Goal: Information Seeking & Learning: Understand process/instructions

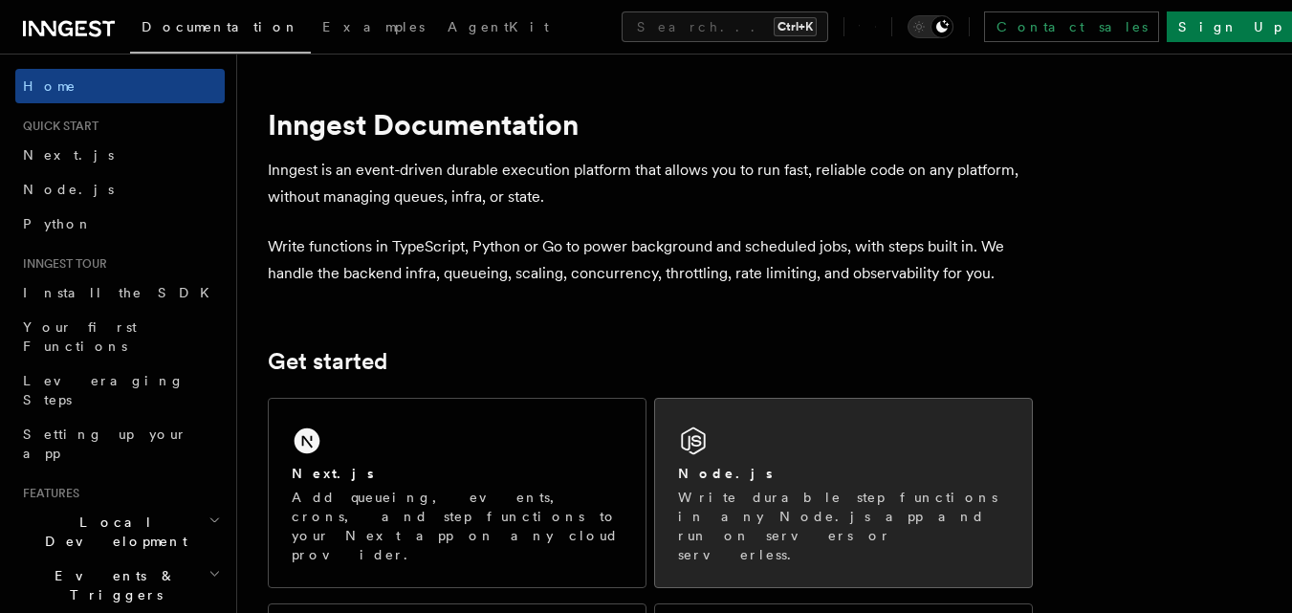
click at [739, 428] on div "Node.js Write durable step functions in any Node.js app and run on servers or s…" at bounding box center [843, 493] width 377 height 188
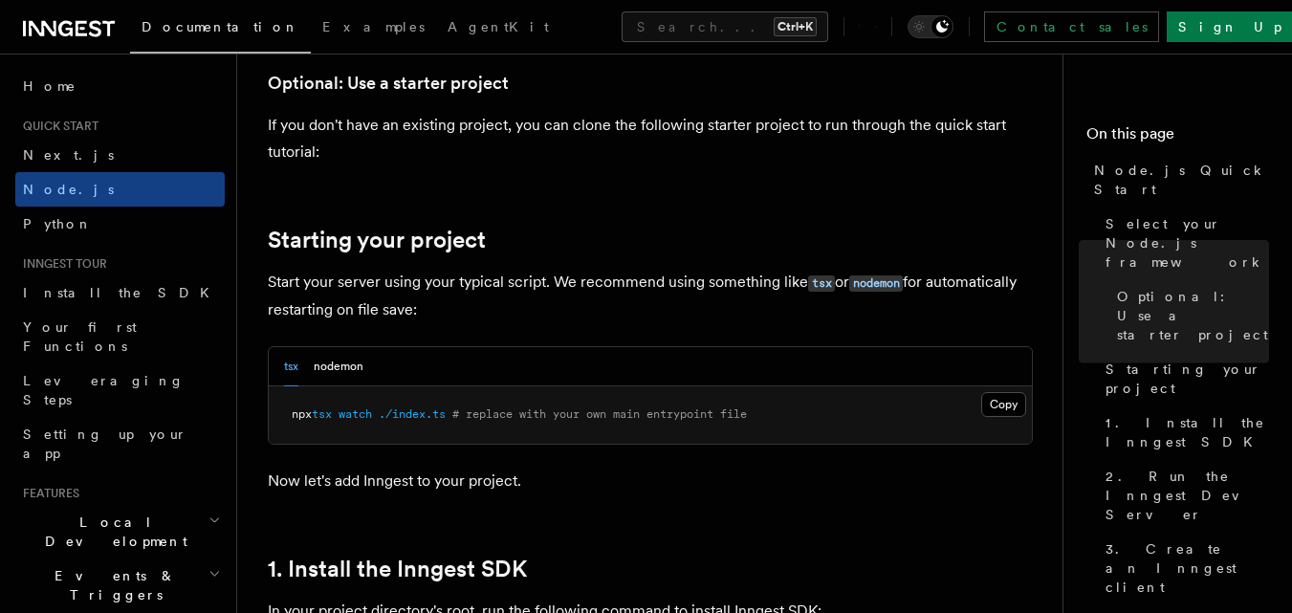
scroll to position [829, 0]
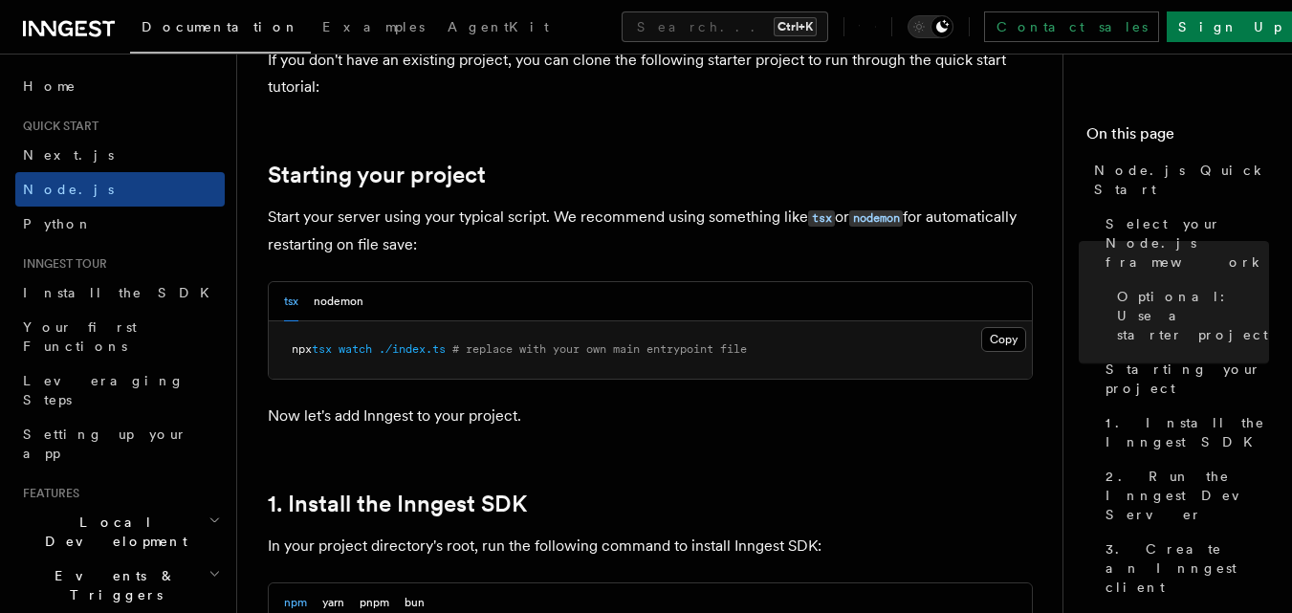
click at [705, 250] on p "Start your server using your typical script. We recommend using something like …" at bounding box center [650, 231] width 765 height 55
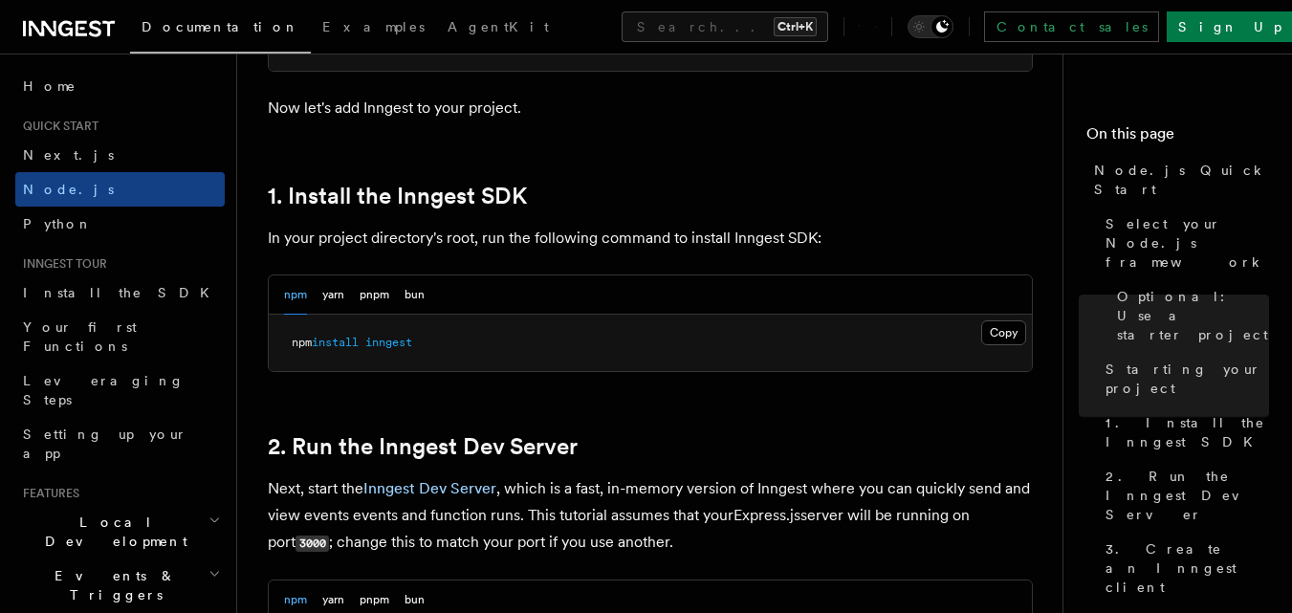
scroll to position [1148, 0]
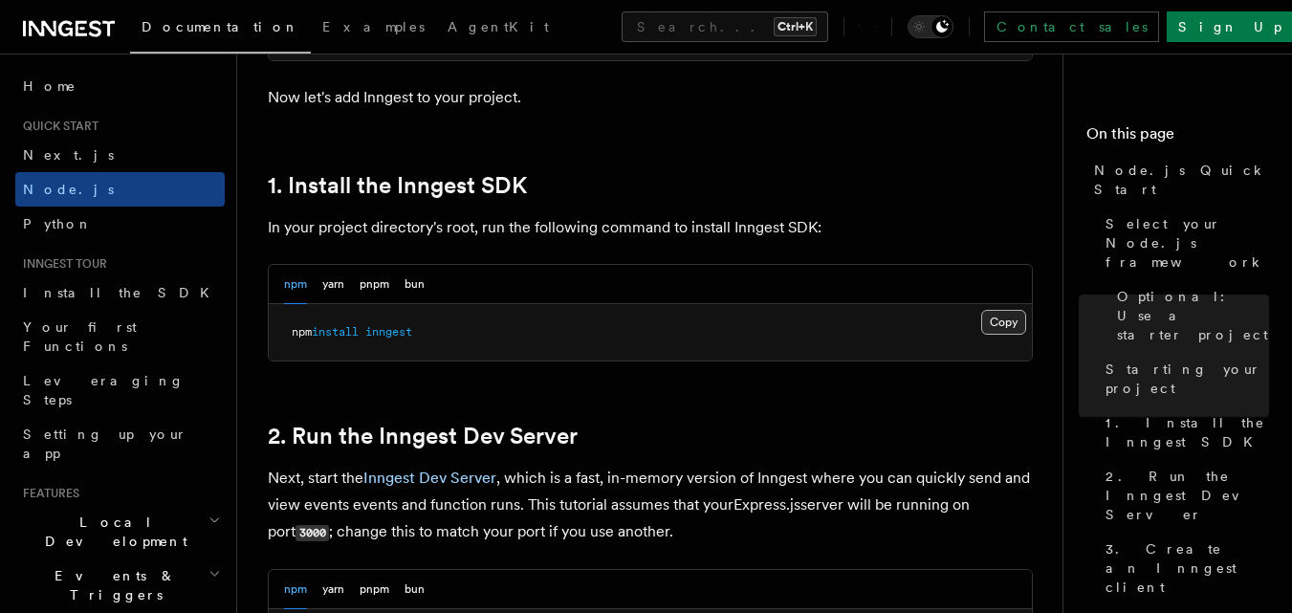
click at [1003, 320] on button "Copy Copied" at bounding box center [1003, 322] width 45 height 25
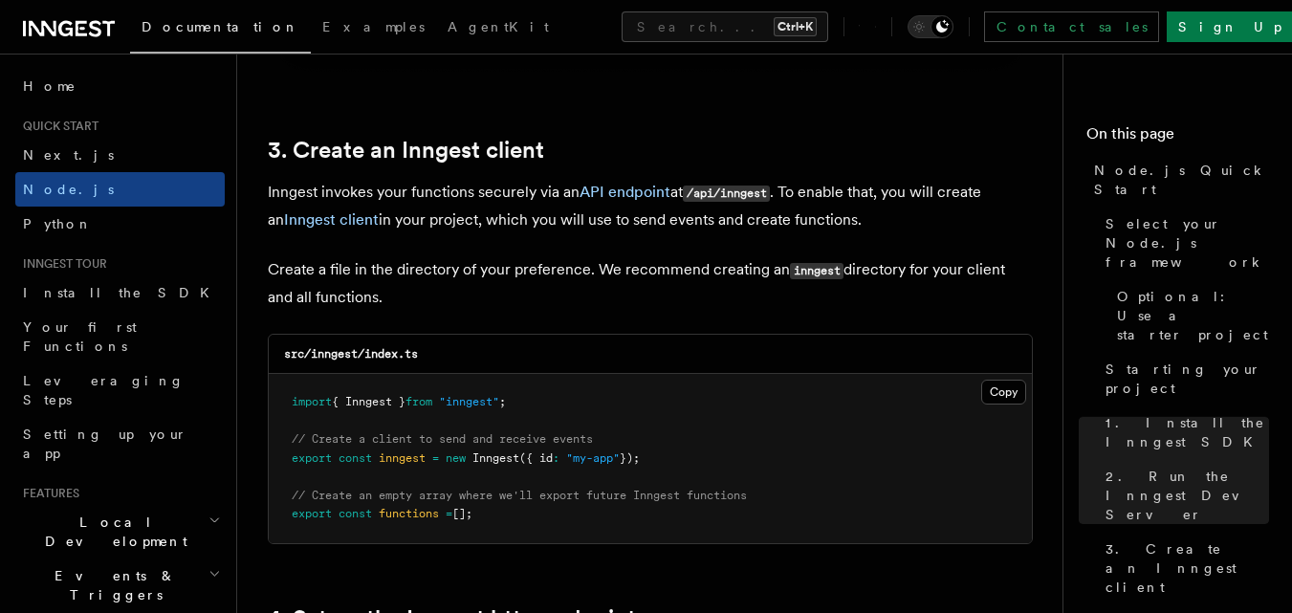
scroll to position [2375, 0]
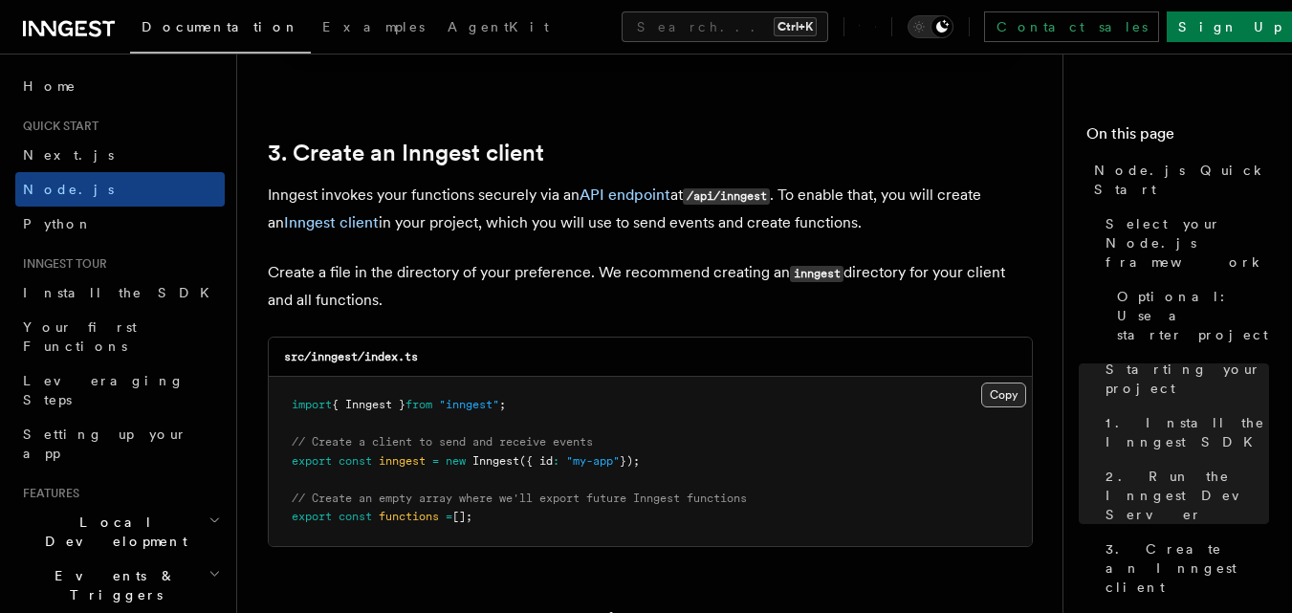
click at [1007, 403] on button "Copy Copied" at bounding box center [1003, 395] width 45 height 25
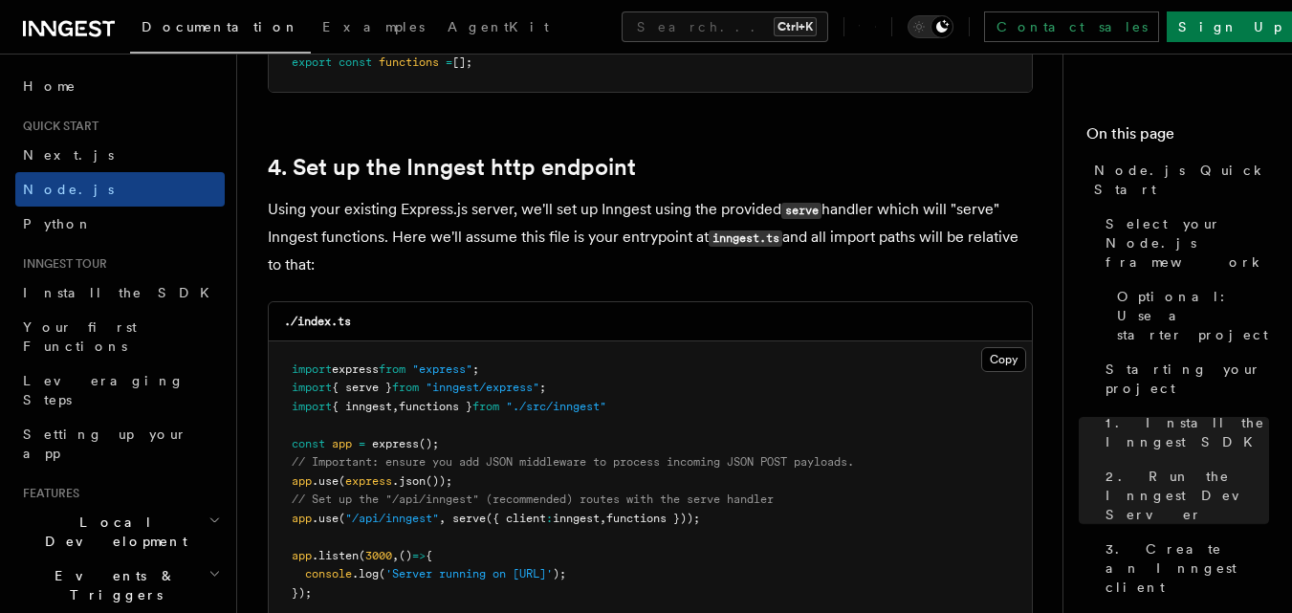
scroll to position [2837, 0]
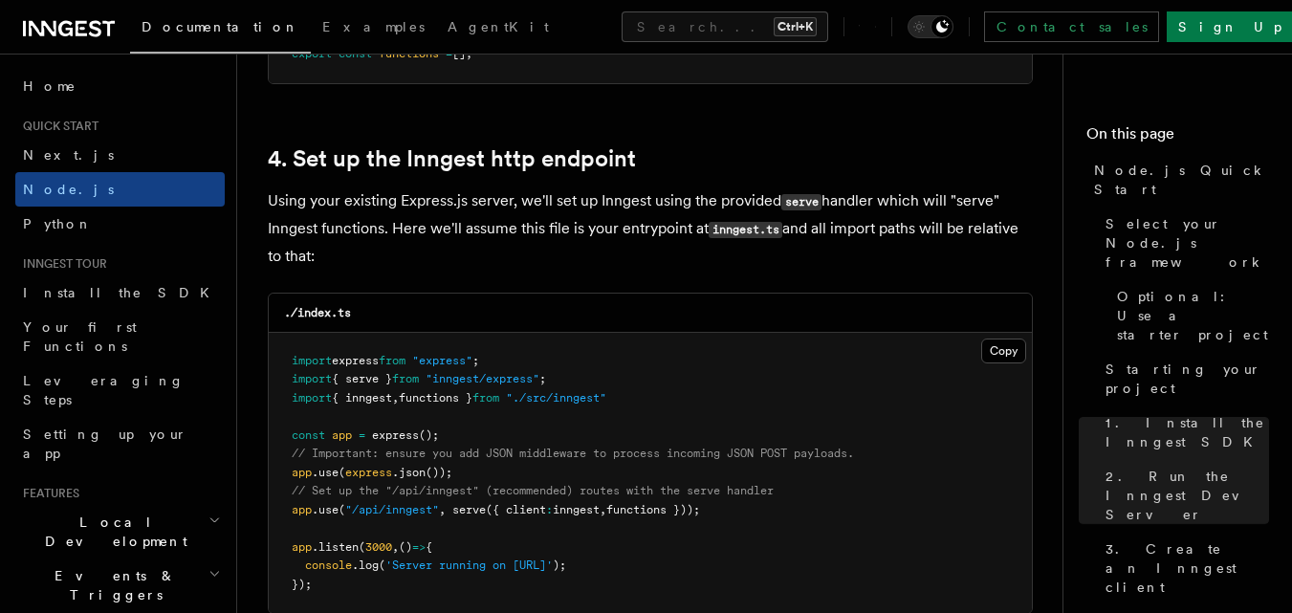
click at [774, 480] on pre "import express from "express" ; import { serve } from "inngest/express" ; impor…" at bounding box center [650, 473] width 763 height 281
click at [814, 589] on pre "import express from "express" ; import { serve } from "inngest/express" ; impor…" at bounding box center [650, 473] width 763 height 281
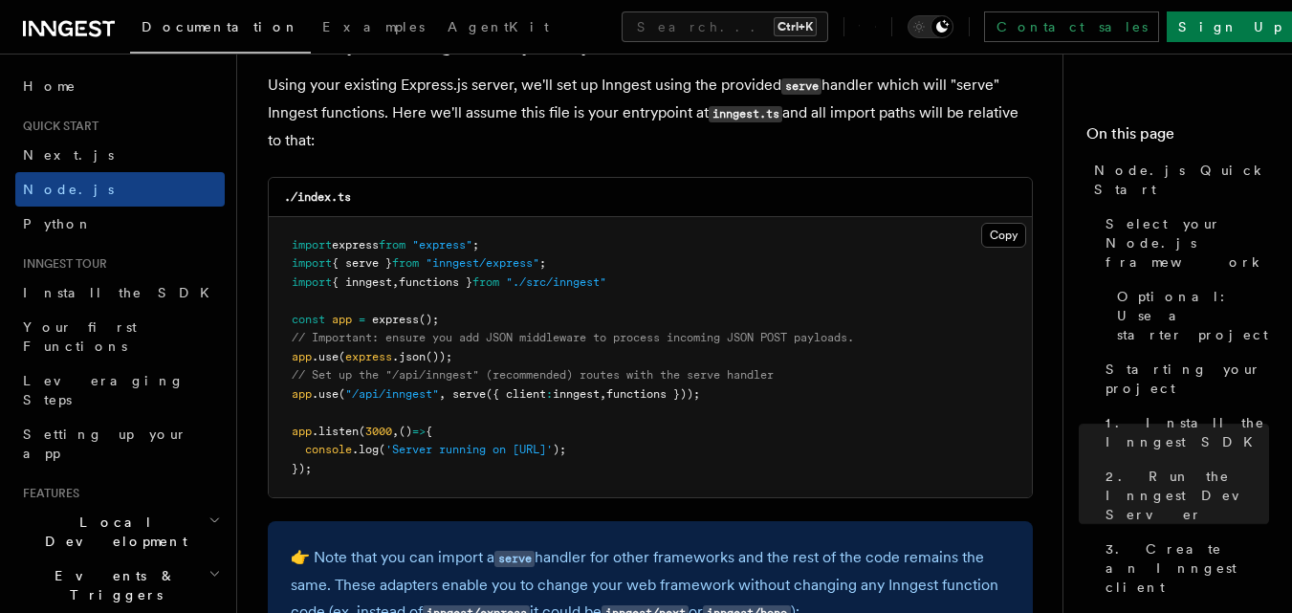
scroll to position [2965, 0]
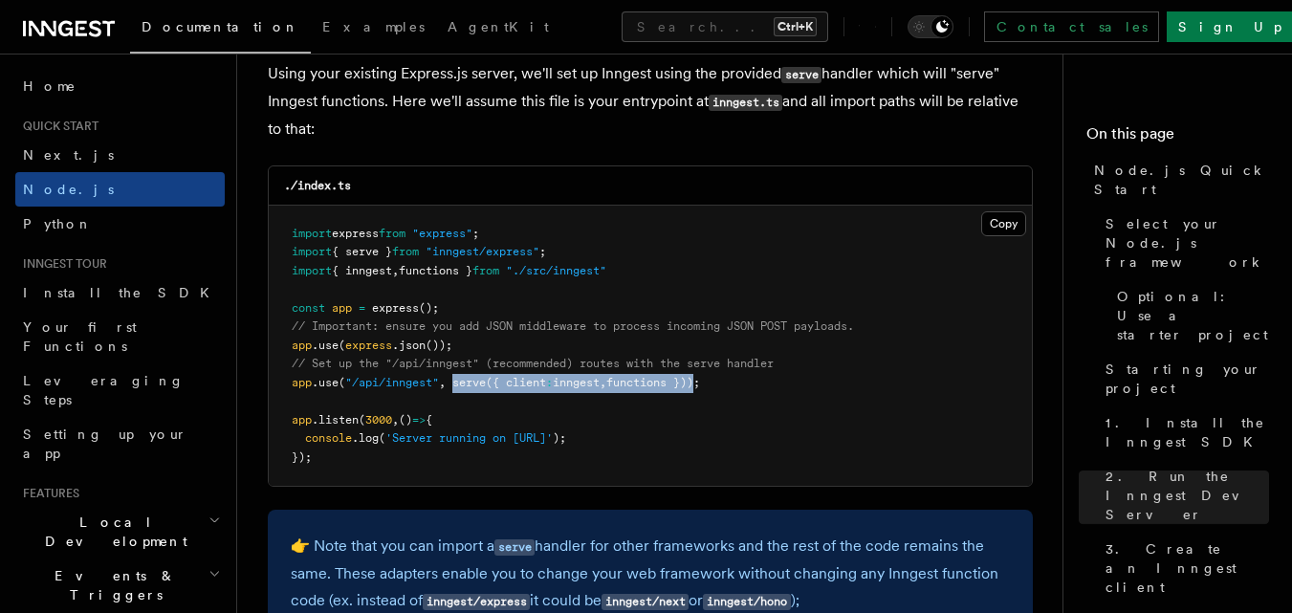
drag, startPoint x: 709, startPoint y: 382, endPoint x: 454, endPoint y: 389, distance: 254.5
click at [454, 389] on pre "import express from "express" ; import { serve } from "inngest/express" ; impor…" at bounding box center [650, 346] width 763 height 281
copy span "serve ({ client : inngest , functions })"
click at [558, 416] on pre "import express from "express" ; import { serve } from "inngest/express" ; impor…" at bounding box center [650, 346] width 763 height 281
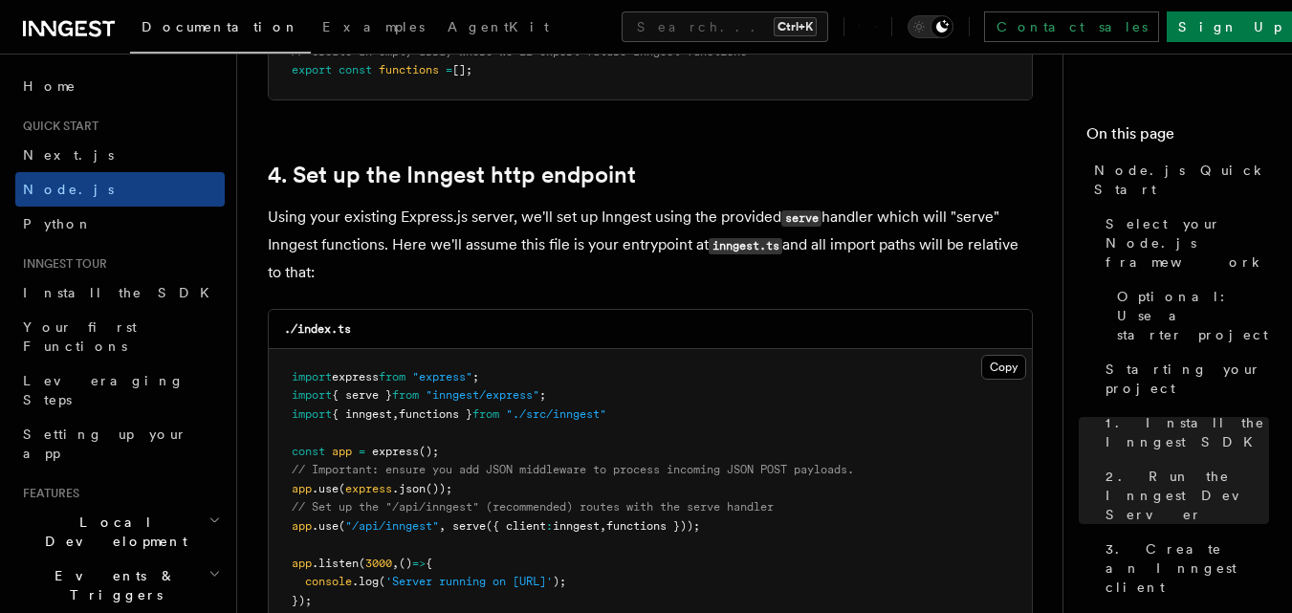
scroll to position [2837, 0]
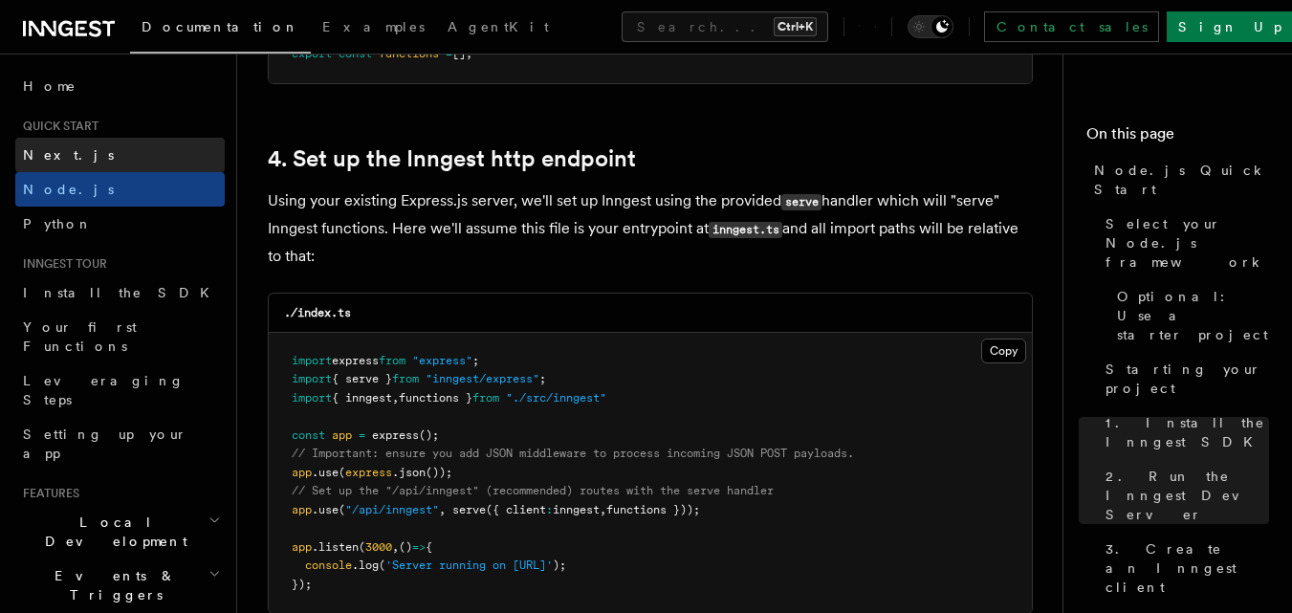
click at [51, 142] on link "Next.js" at bounding box center [119, 155] width 209 height 34
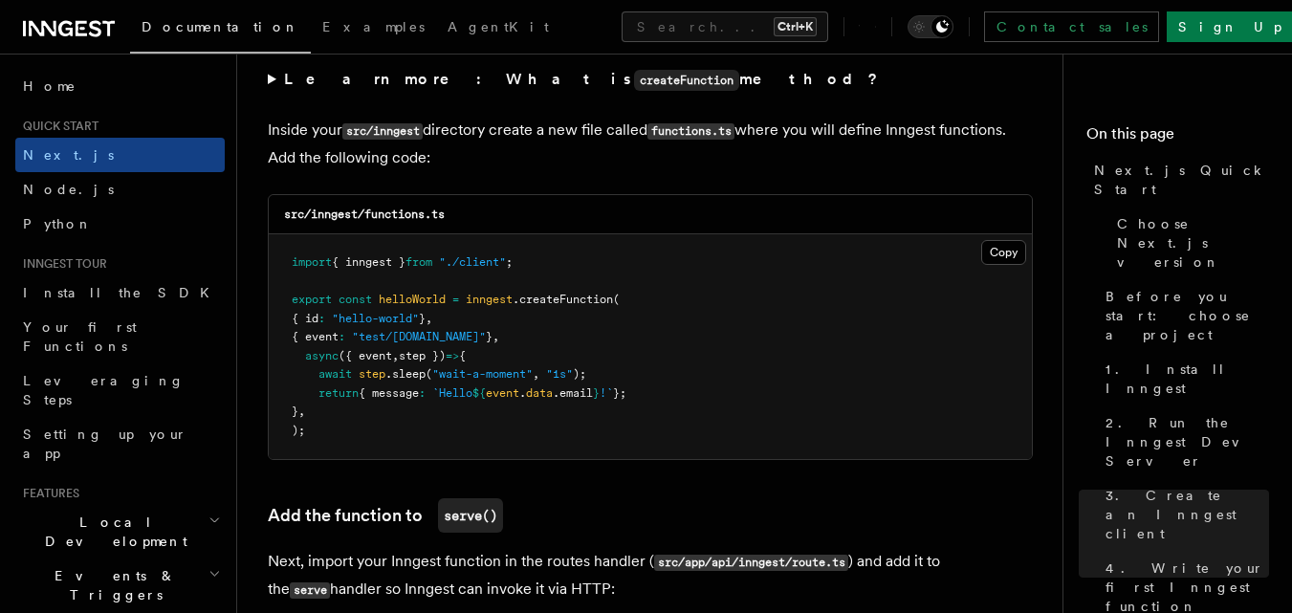
scroll to position [3347, 0]
